Goal: Information Seeking & Learning: Understand process/instructions

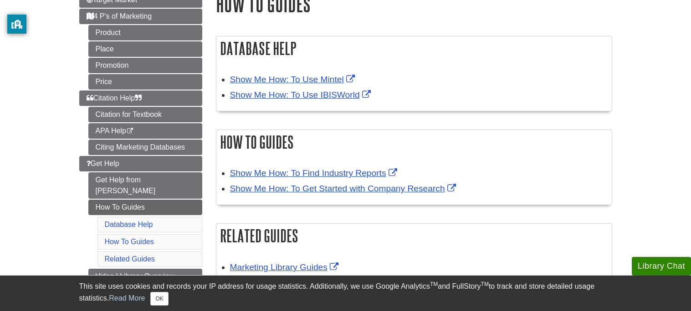
scroll to position [121, 0]
click at [286, 91] on link "Show Me How: To Use IBISWorld" at bounding box center [301, 95] width 143 height 10
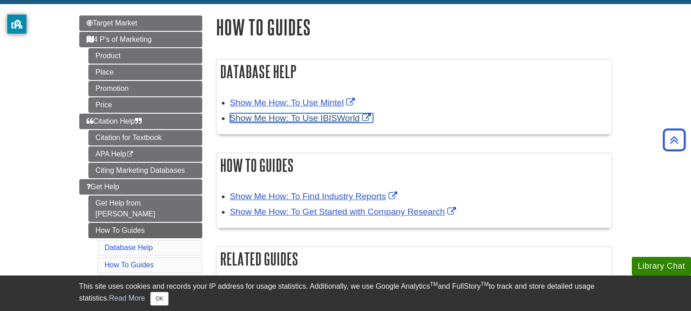
scroll to position [0, 0]
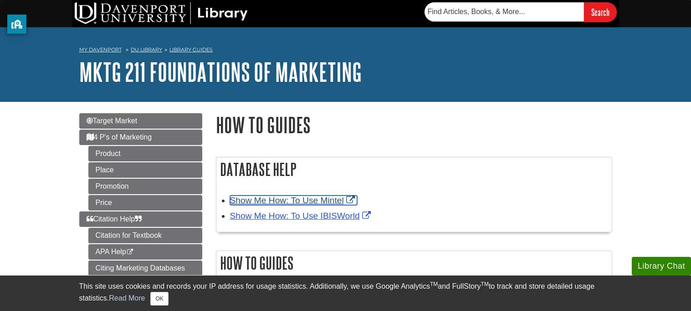
click at [306, 205] on link "Show Me How: To Use Mintel" at bounding box center [293, 201] width 127 height 10
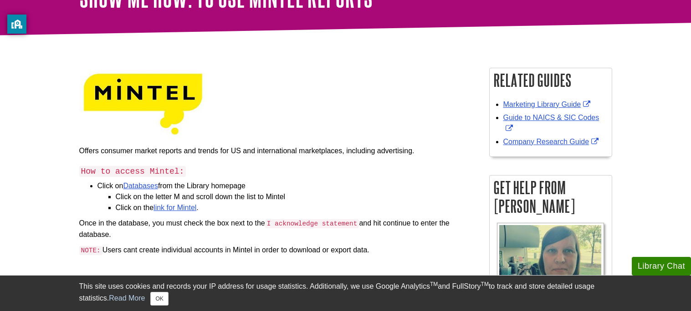
scroll to position [83, 0]
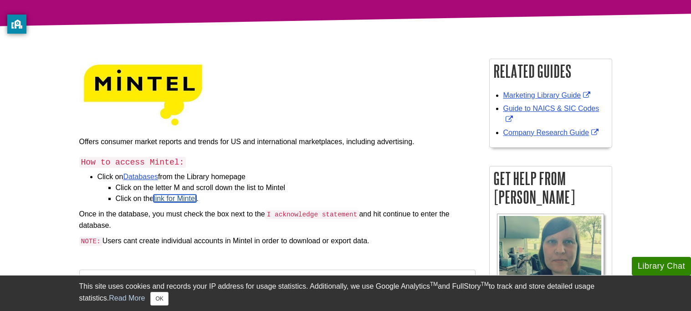
click at [188, 199] on link "link for Mintel" at bounding box center [174, 199] width 43 height 8
